Goal: Find specific page/section: Find specific page/section

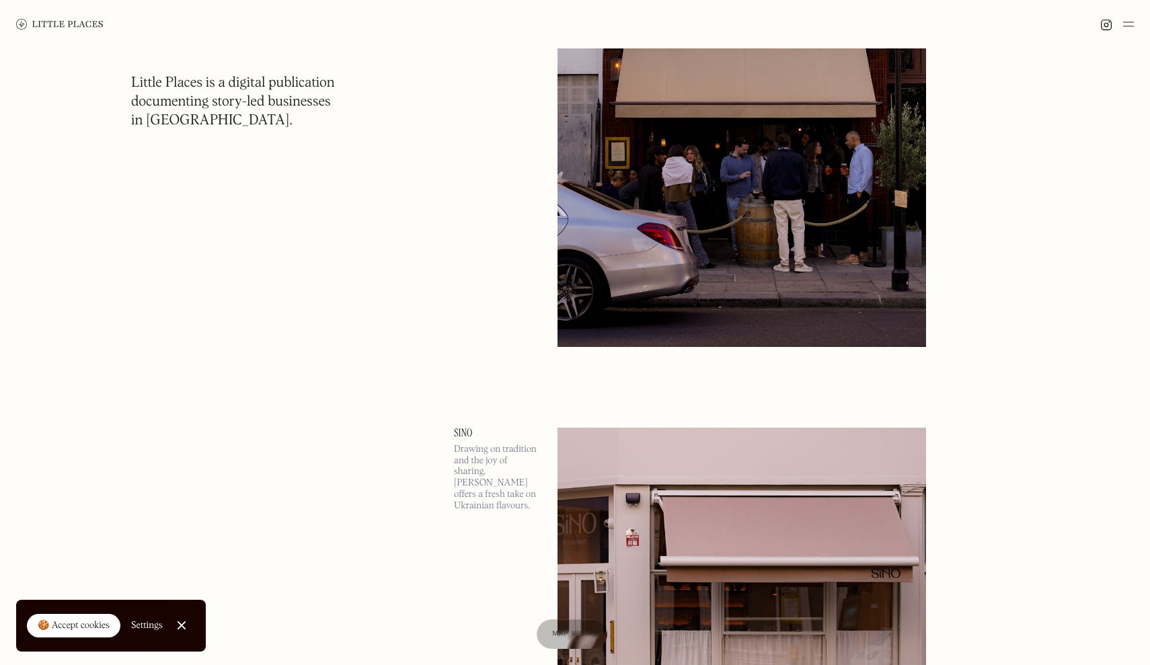
scroll to position [2277, 0]
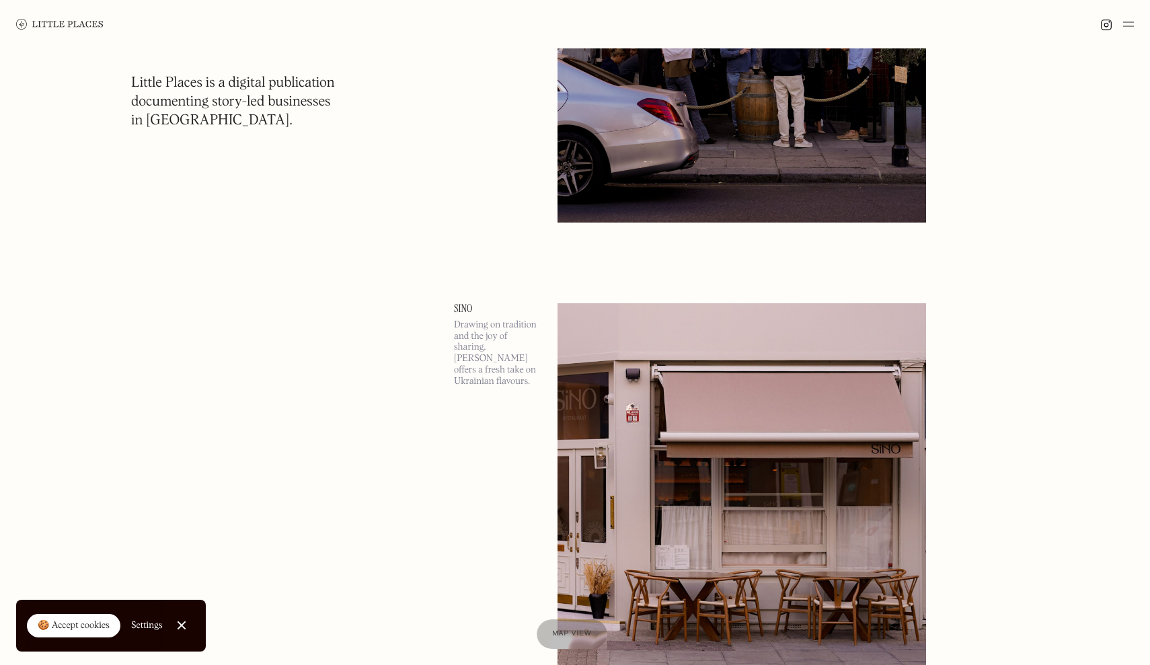
click at [1126, 25] on img at bounding box center [1128, 24] width 11 height 16
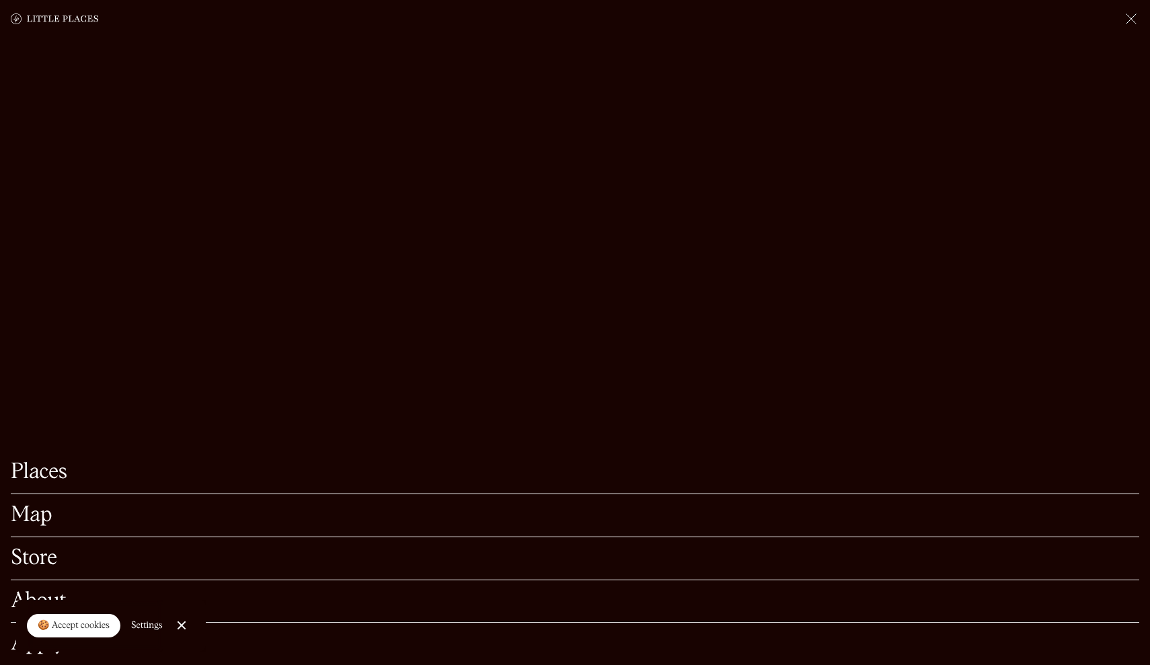
scroll to position [2356, 0]
click at [93, 629] on div "🍪 Accept cookies" at bounding box center [74, 625] width 72 height 13
click at [35, 523] on link "Map" at bounding box center [575, 515] width 1128 height 21
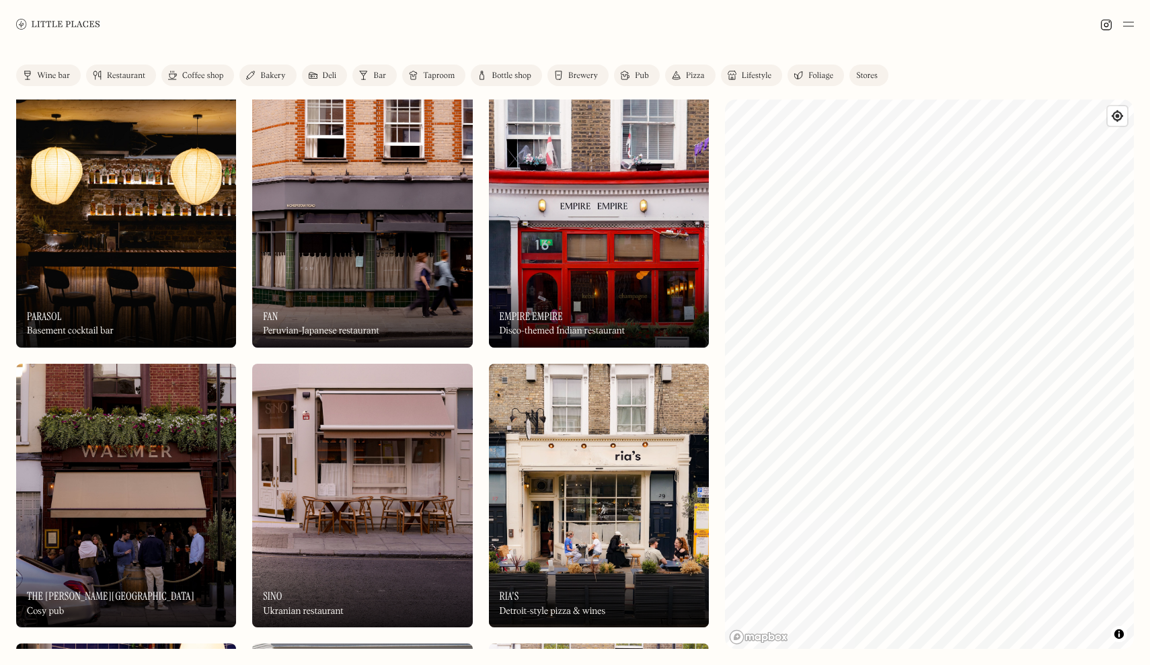
scroll to position [20, 0]
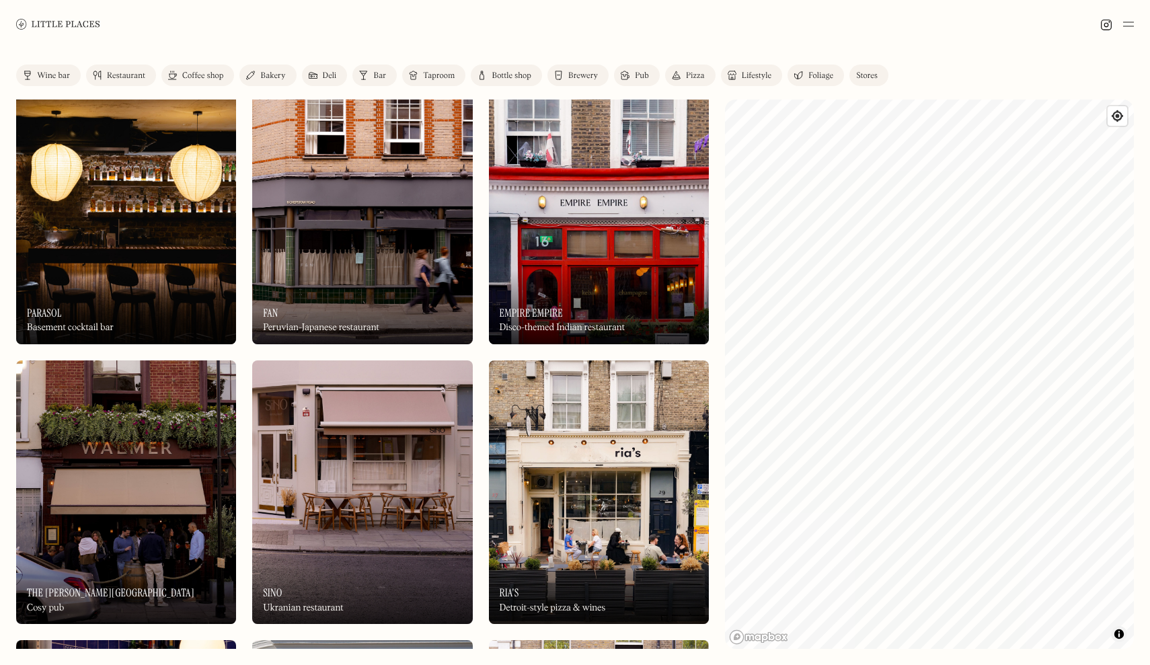
click at [1122, 638] on span "Toggle attribution" at bounding box center [1119, 634] width 8 height 15
click at [1120, 636] on span "Toggle attribution" at bounding box center [1119, 634] width 8 height 15
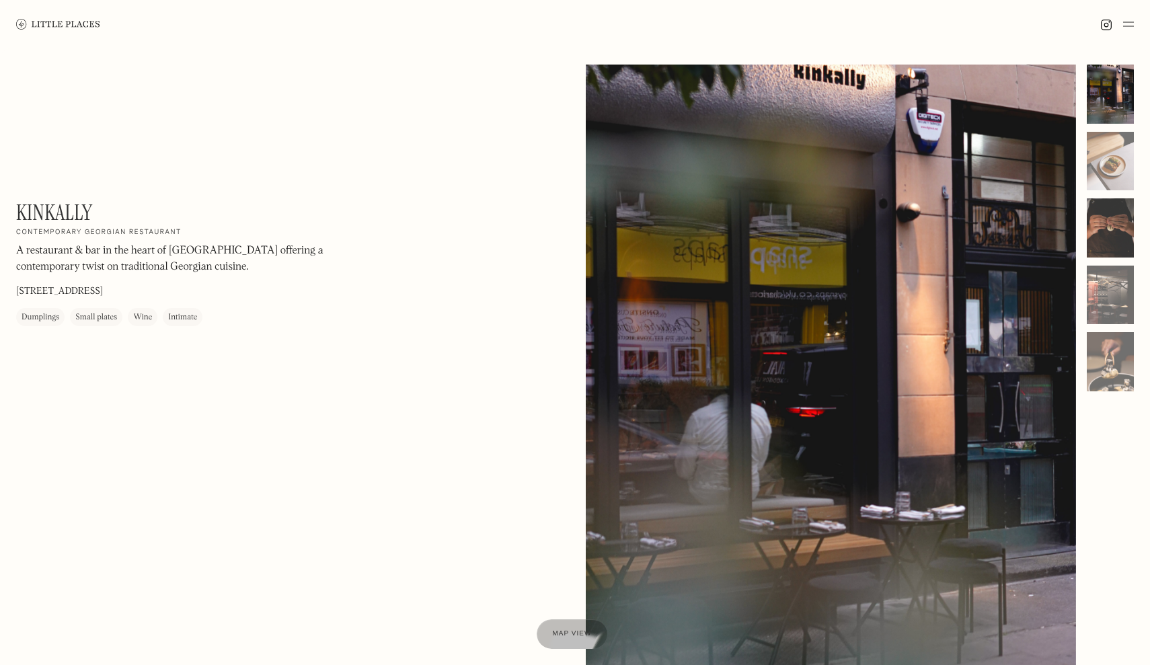
click at [1124, 222] on div at bounding box center [1110, 227] width 47 height 59
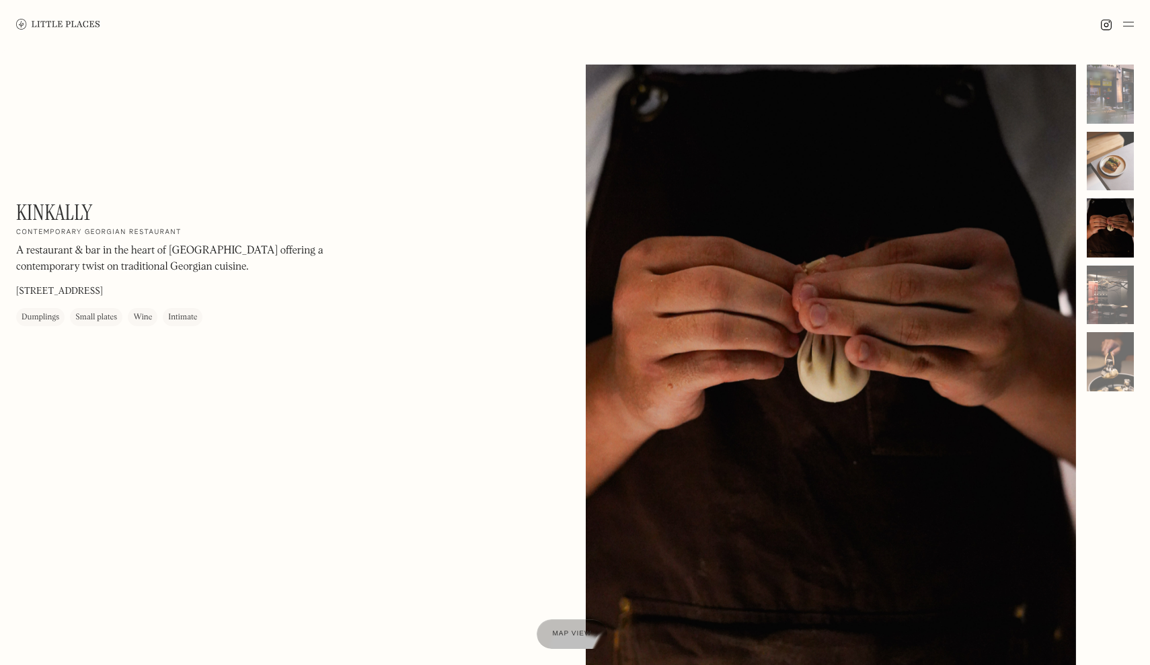
click at [1106, 166] on div at bounding box center [1110, 161] width 47 height 59
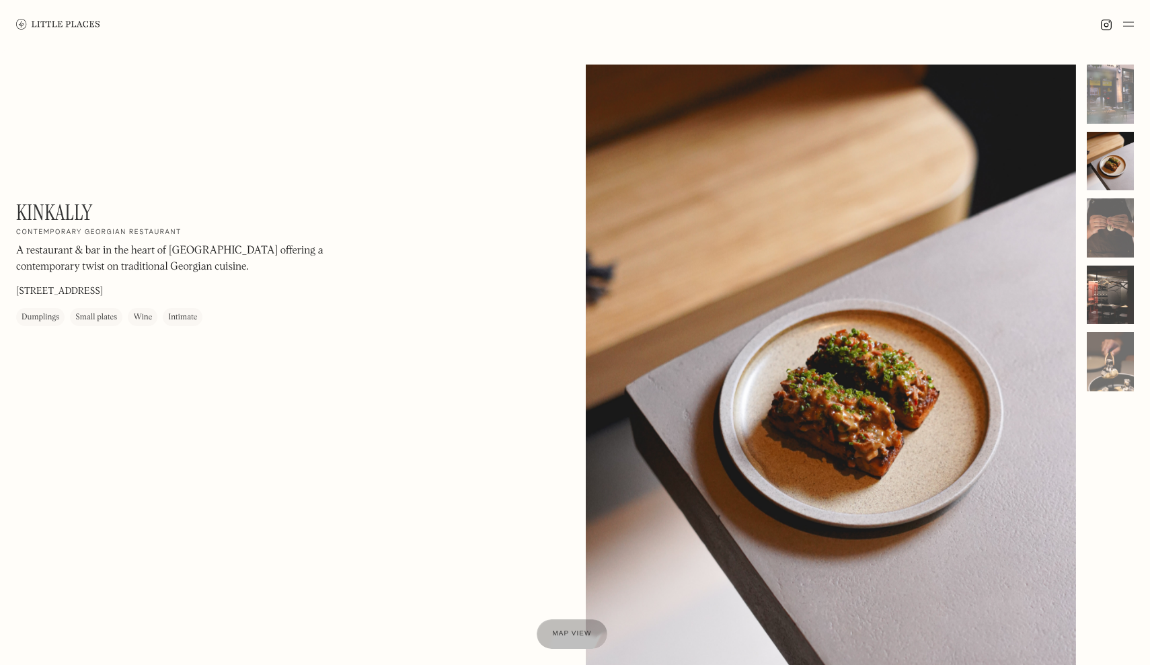
click at [1100, 293] on div at bounding box center [1110, 295] width 47 height 59
